Goal: Task Accomplishment & Management: Manage account settings

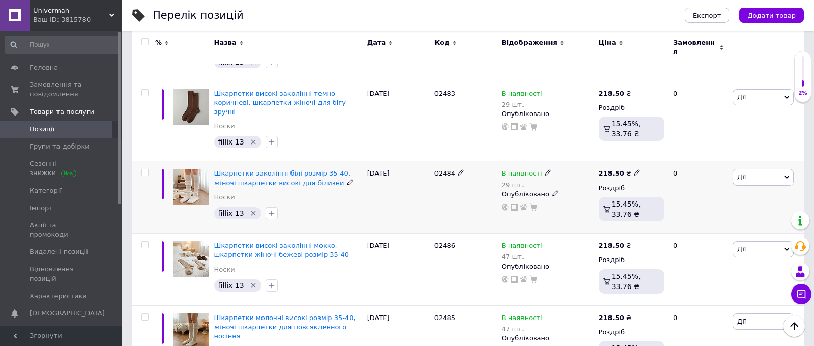
scroll to position [1384, 0]
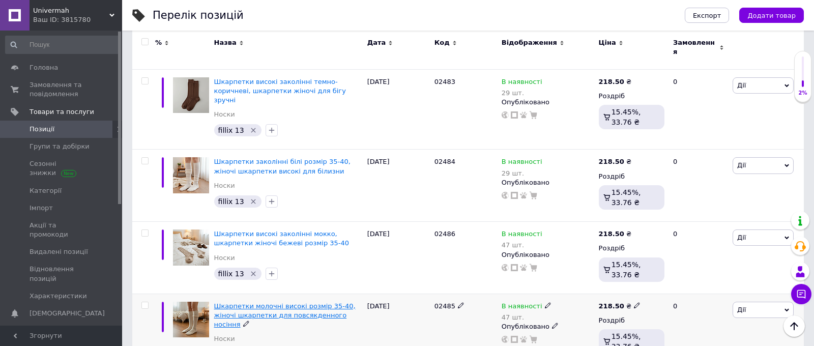
click at [241, 302] on span "Шкарпетки молочні високі розмір 35-40, жіночі шкарпетки для повсякденного носін…" at bounding box center [284, 315] width 141 height 26
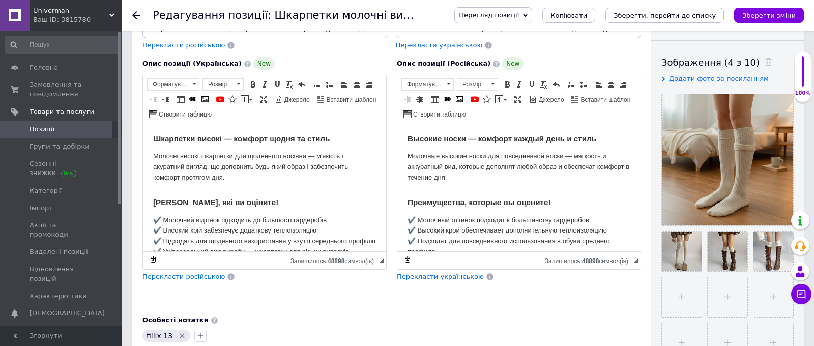
scroll to position [174, 0]
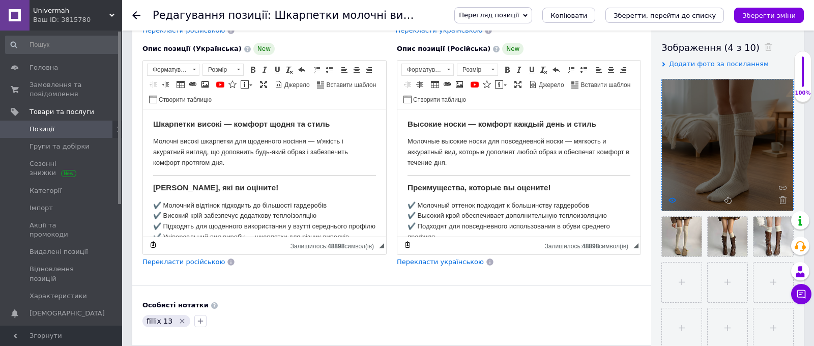
click at [671, 198] on use at bounding box center [672, 199] width 8 height 5
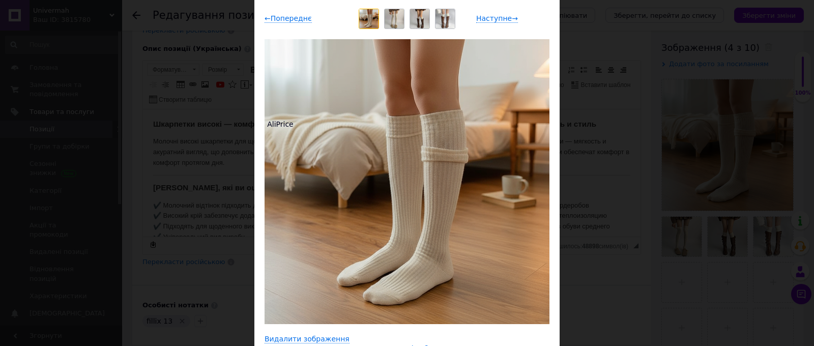
scroll to position [69, 0]
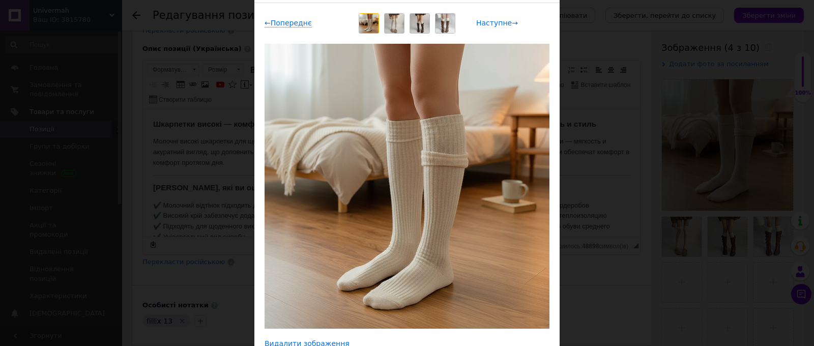
click at [493, 22] on span "Наступне →" at bounding box center [497, 23] width 42 height 9
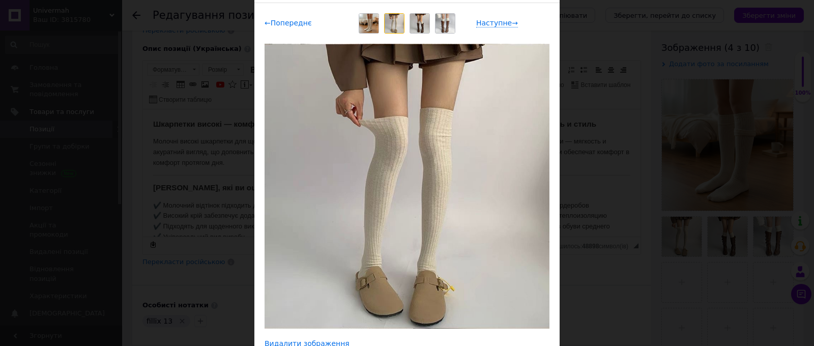
click at [295, 25] on span "← Попереднє" at bounding box center [288, 23] width 47 height 9
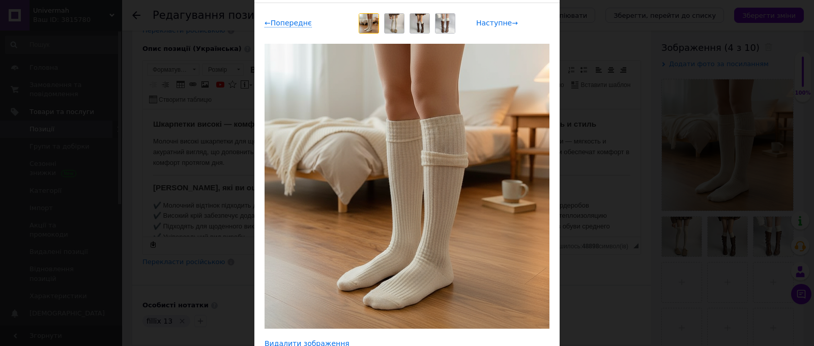
click at [485, 25] on span "Наступне →" at bounding box center [497, 23] width 42 height 9
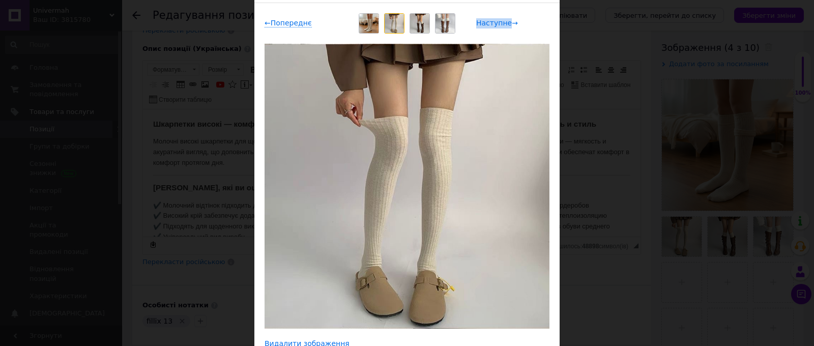
click at [485, 25] on span "Наступне →" at bounding box center [497, 23] width 42 height 9
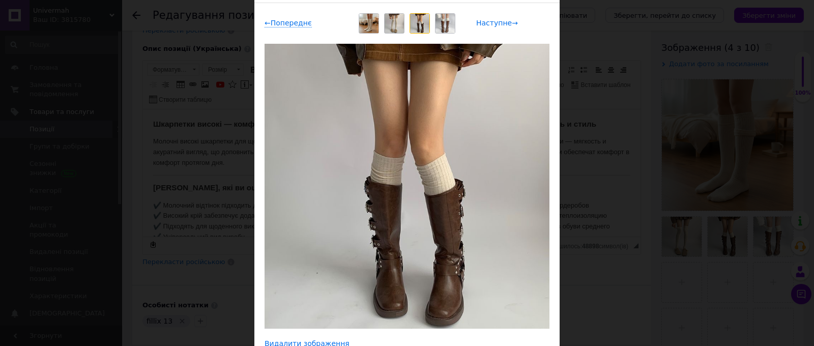
click at [486, 25] on span "Наступне →" at bounding box center [497, 23] width 42 height 9
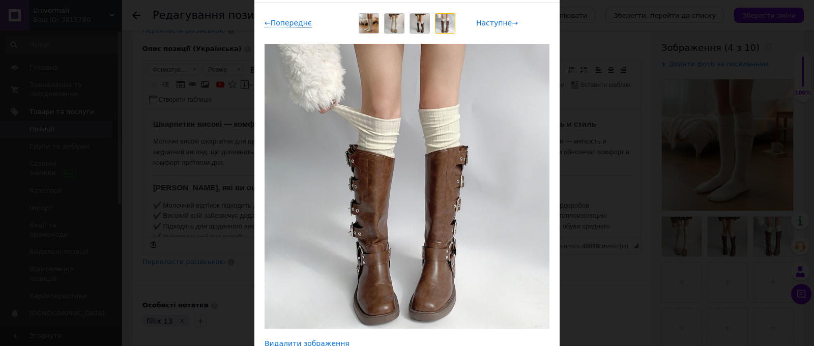
click at [486, 25] on span "Наступне →" at bounding box center [497, 23] width 42 height 9
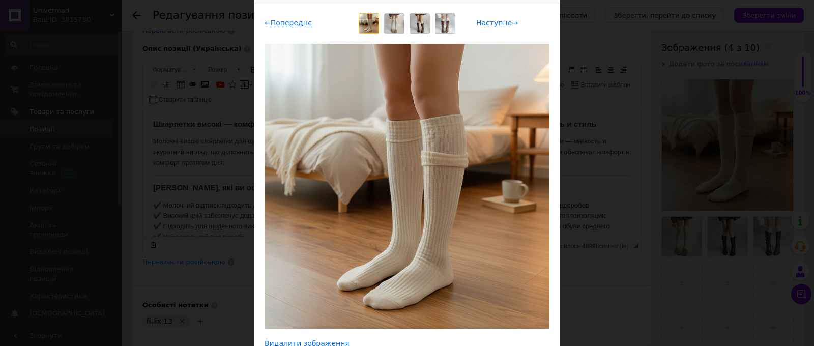
click at [486, 25] on span "Наступне →" at bounding box center [497, 23] width 42 height 9
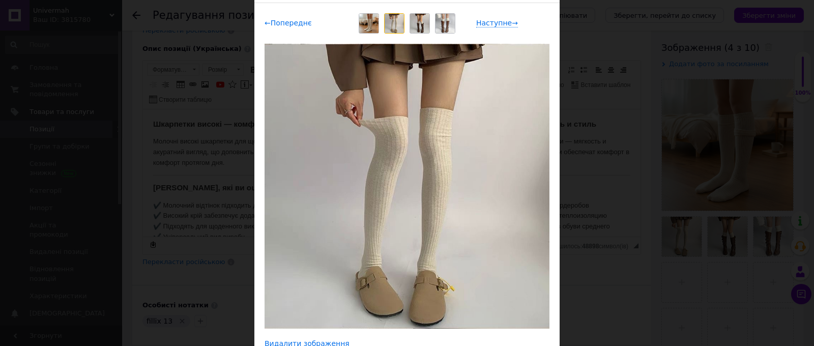
click at [290, 22] on span "← Попереднє" at bounding box center [288, 23] width 47 height 9
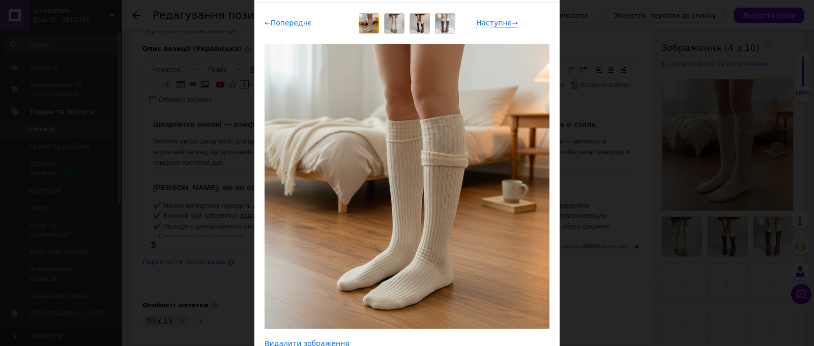
click at [296, 20] on span "← Попереднє" at bounding box center [288, 23] width 47 height 9
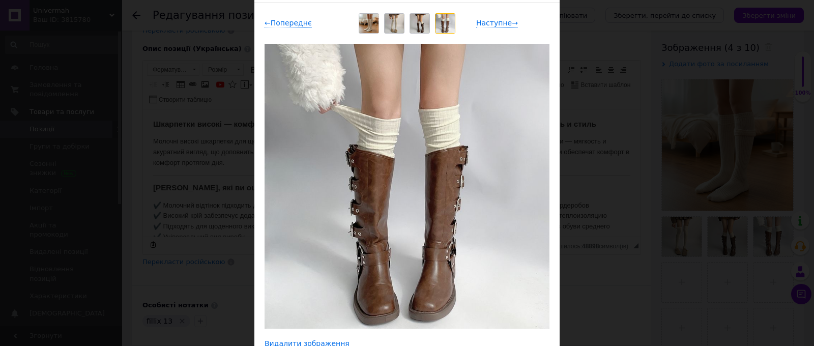
click at [484, 32] on div "← Попереднє Наступне →" at bounding box center [407, 23] width 285 height 20
click at [488, 27] on div "← Попереднє Наступне →" at bounding box center [407, 23] width 285 height 20
click at [493, 23] on span "Наступне →" at bounding box center [497, 23] width 42 height 9
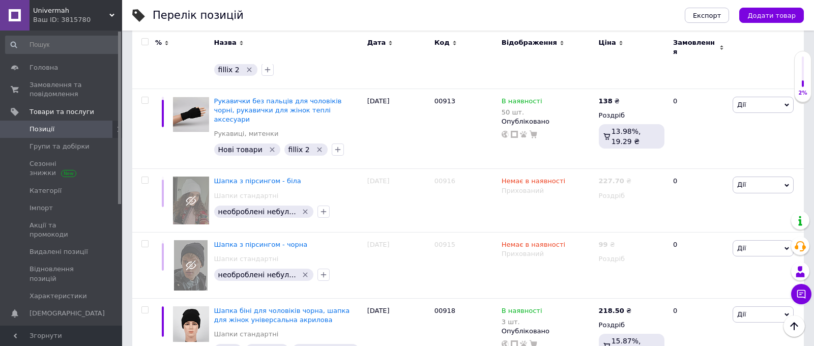
scroll to position [8013, 0]
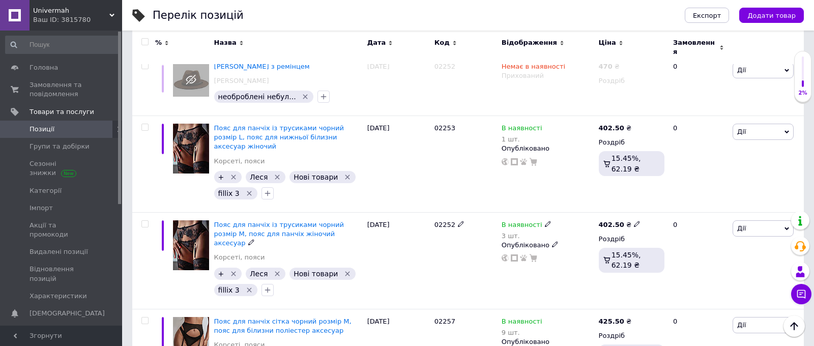
scroll to position [8502, 0]
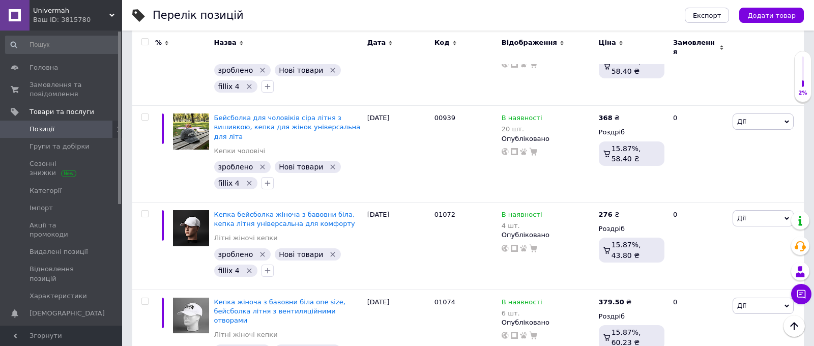
scroll to position [7938, 0]
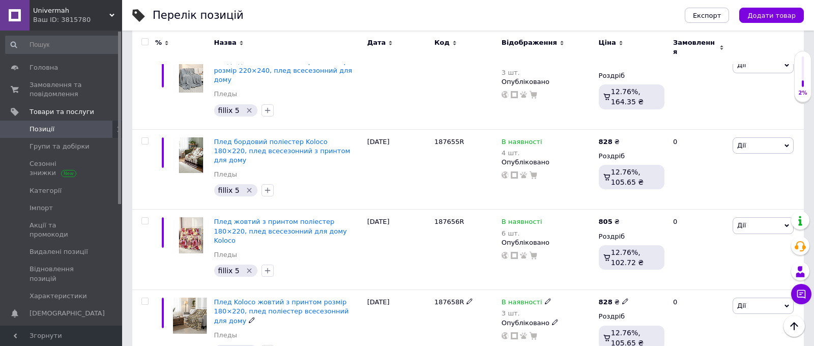
scroll to position [8046, 0]
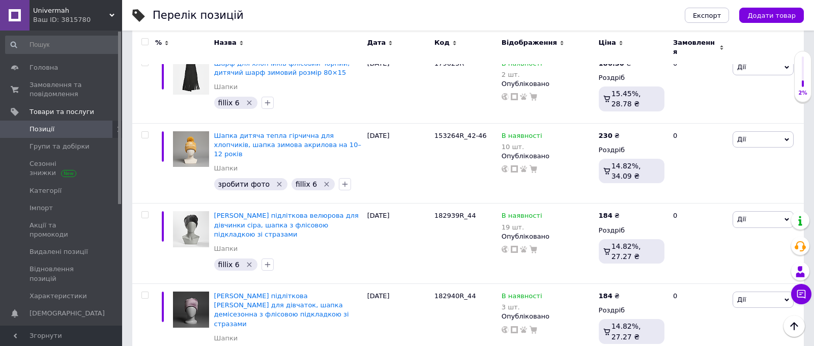
scroll to position [7308, 0]
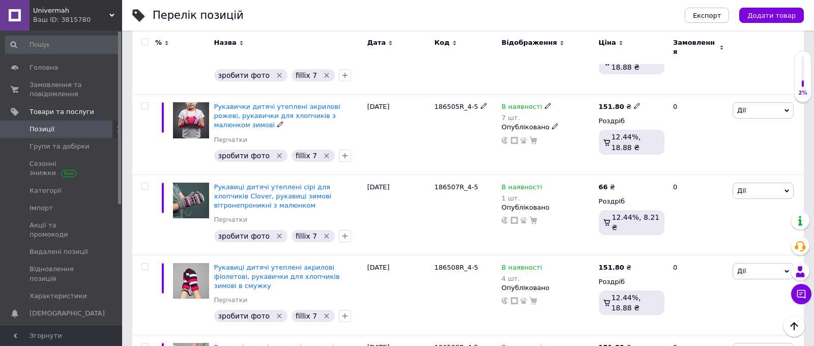
scroll to position [7785, 0]
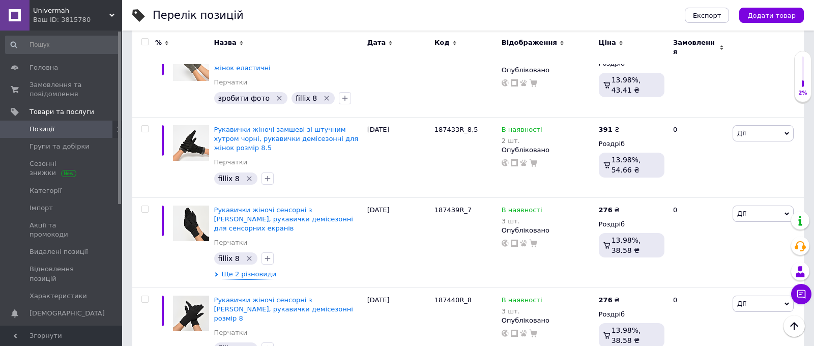
scroll to position [7463, 0]
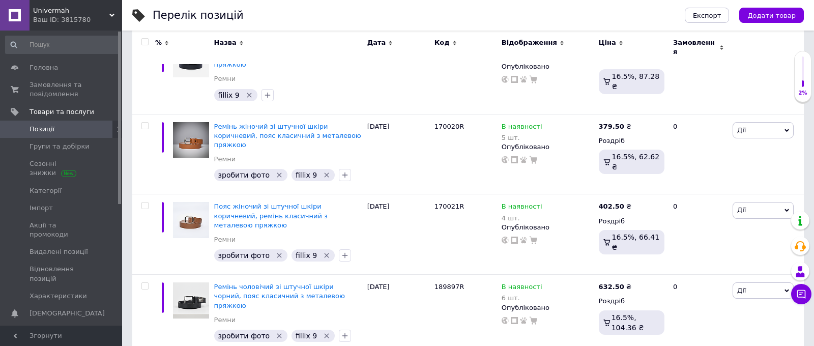
scroll to position [7385, 0]
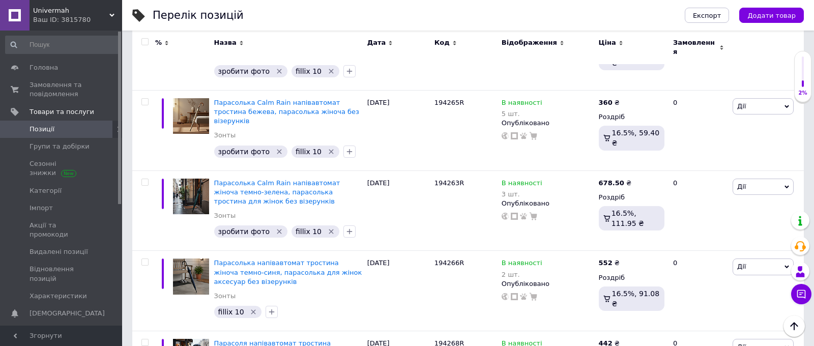
scroll to position [7296, 0]
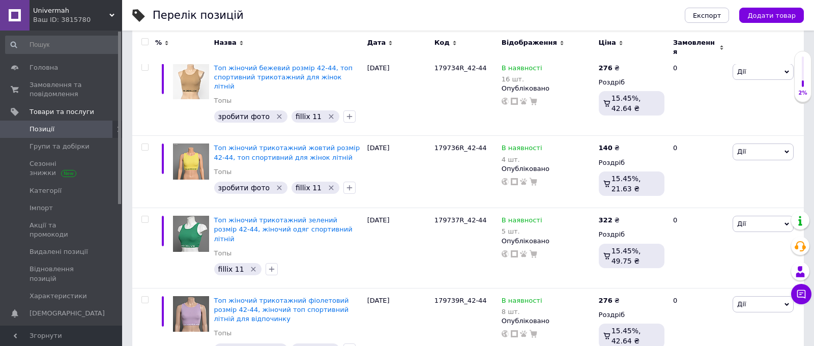
scroll to position [7440, 0]
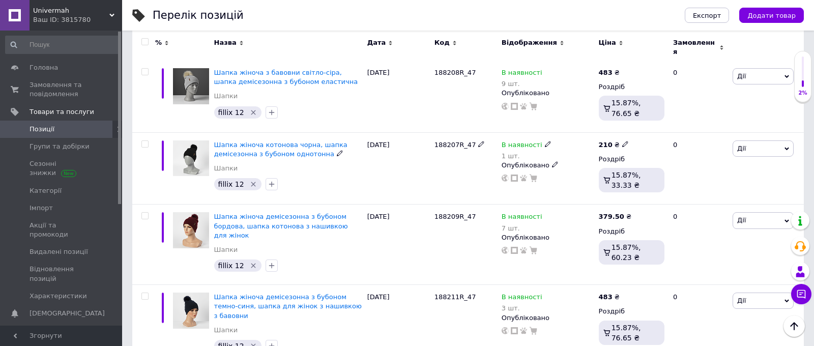
scroll to position [7445, 0]
